Goal: Find specific page/section: Find specific page/section

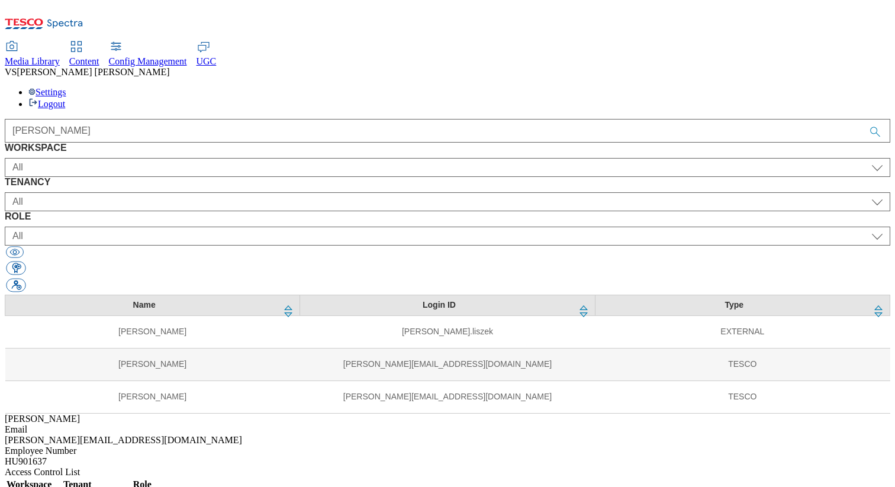
click at [99, 56] on span "Content" at bounding box center [84, 61] width 30 height 10
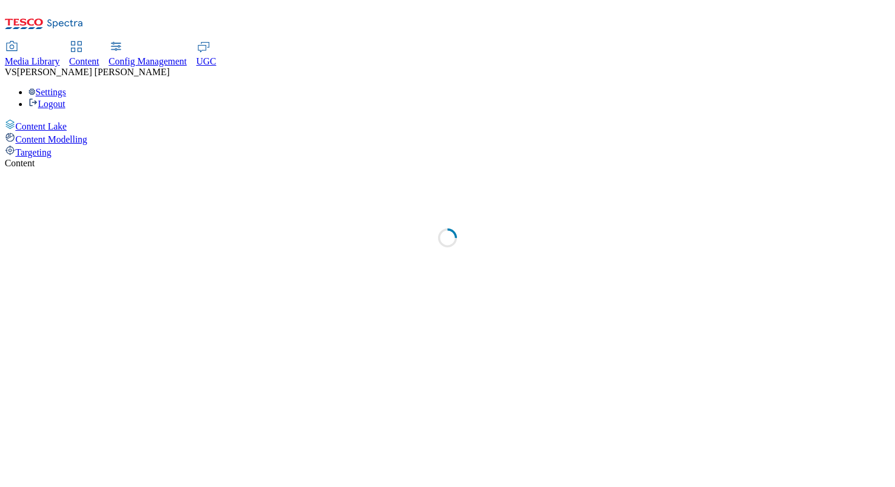
select select "group-comms"
